Goal: Task Accomplishment & Management: Complete application form

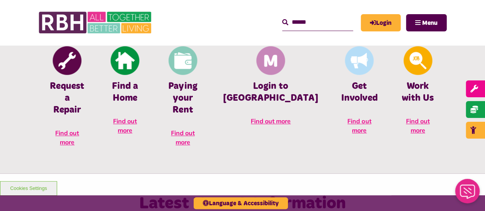
scroll to position [338, 0]
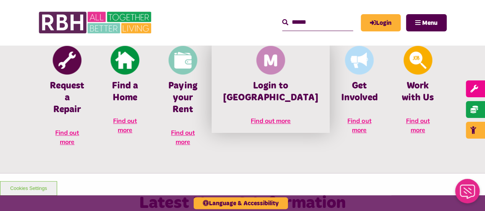
click at [272, 54] on img at bounding box center [271, 60] width 29 height 29
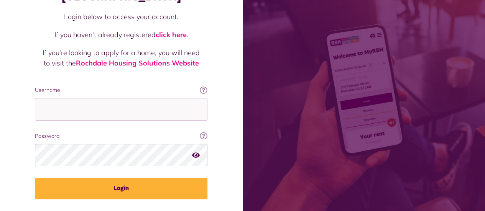
scroll to position [83, 0]
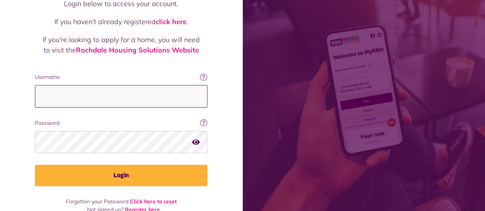
type input "**********"
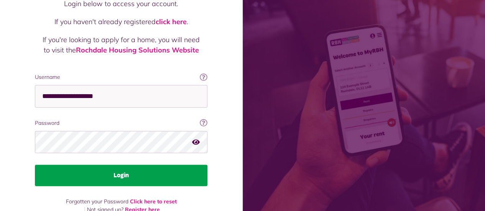
click at [121, 166] on button "Login" at bounding box center [121, 175] width 173 height 21
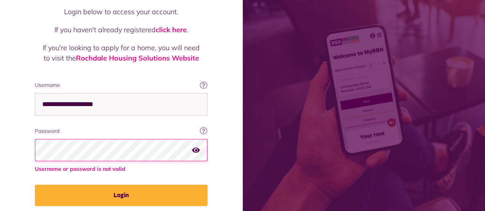
scroll to position [83, 0]
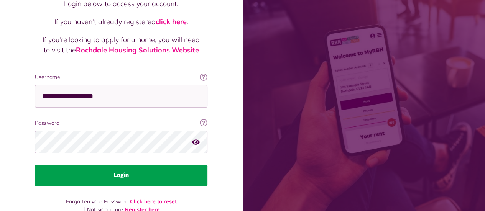
click at [69, 168] on button "Login" at bounding box center [121, 175] width 173 height 21
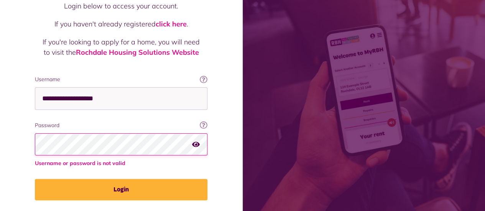
scroll to position [94, 0]
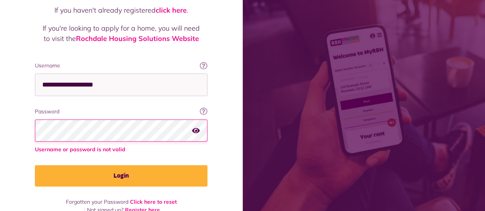
click at [132, 207] on link "Register here" at bounding box center [142, 210] width 35 height 7
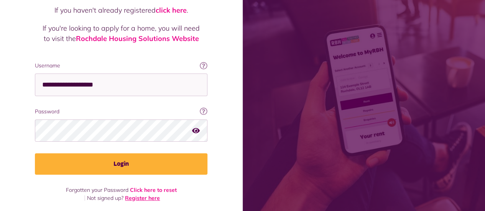
scroll to position [83, 0]
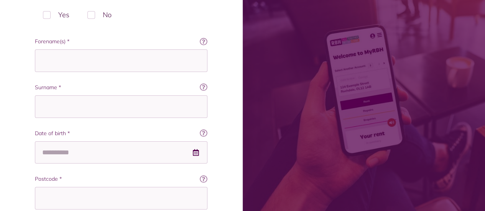
scroll to position [168, 0]
